Goal: Task Accomplishment & Management: Complete application form

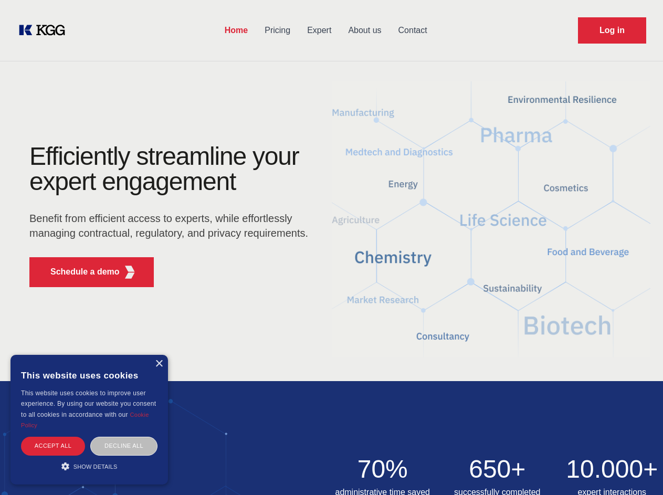
click at [331, 247] on div "Efficiently streamline your expert engagement Benefit from efficient access to …" at bounding box center [172, 220] width 319 height 152
click at [79, 272] on p "Schedule a demo" at bounding box center [84, 271] width 69 height 13
click at [158, 364] on div "× This website uses cookies This website uses cookies to improve user experienc…" at bounding box center [88, 420] width 157 height 130
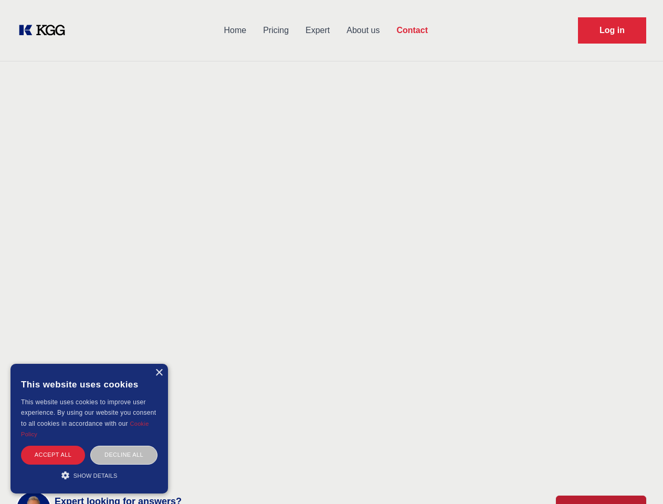
click at [53, 445] on div "Accept all" at bounding box center [53, 454] width 64 height 18
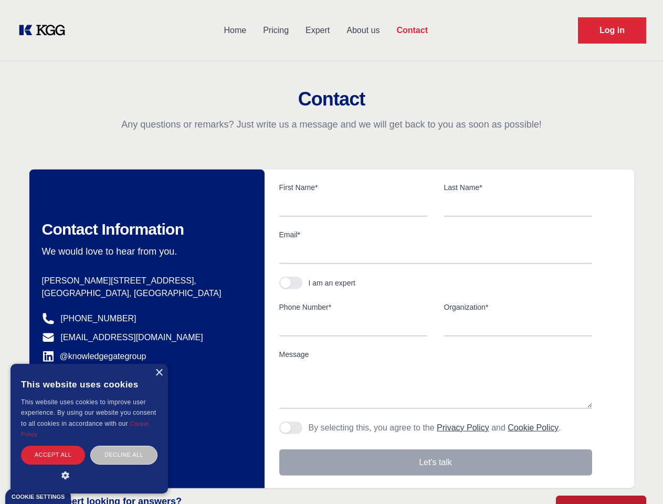
click at [124, 445] on div "Decline all" at bounding box center [123, 454] width 67 height 18
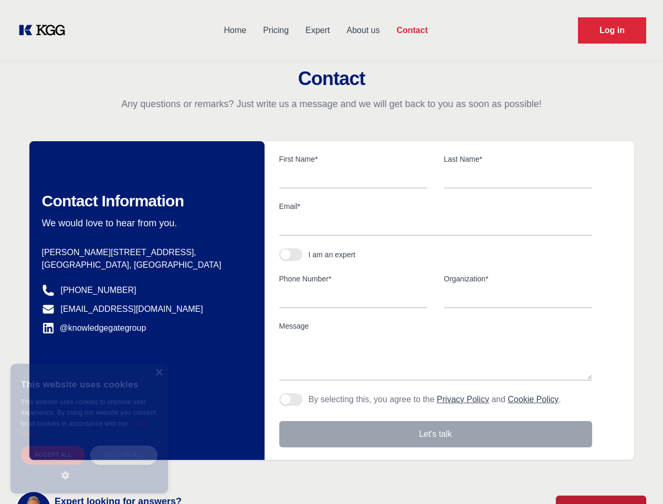
click at [89, 466] on main "Contact Any questions or remarks? Just write us a message and we will get back …" at bounding box center [331, 273] width 663 height 546
